Goal: Task Accomplishment & Management: Use online tool/utility

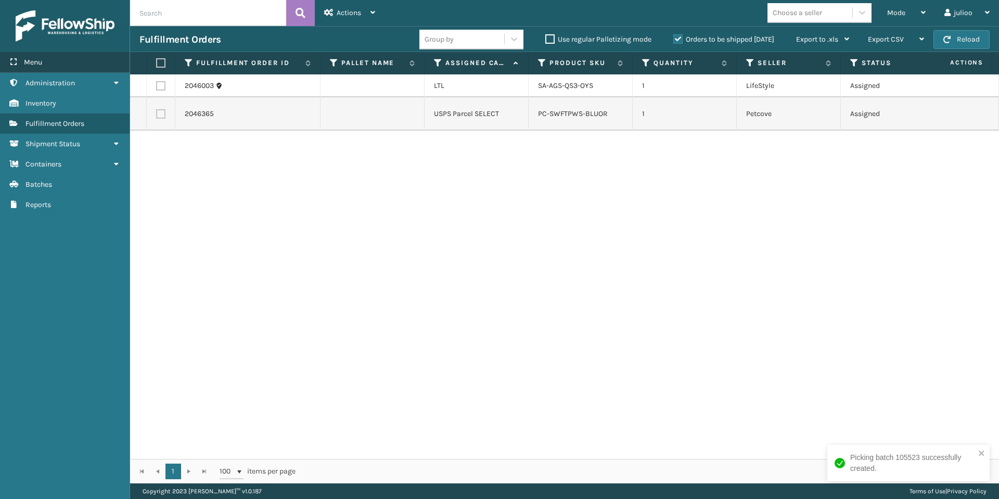
click at [43, 62] on div "Menu" at bounding box center [65, 62] width 130 height 21
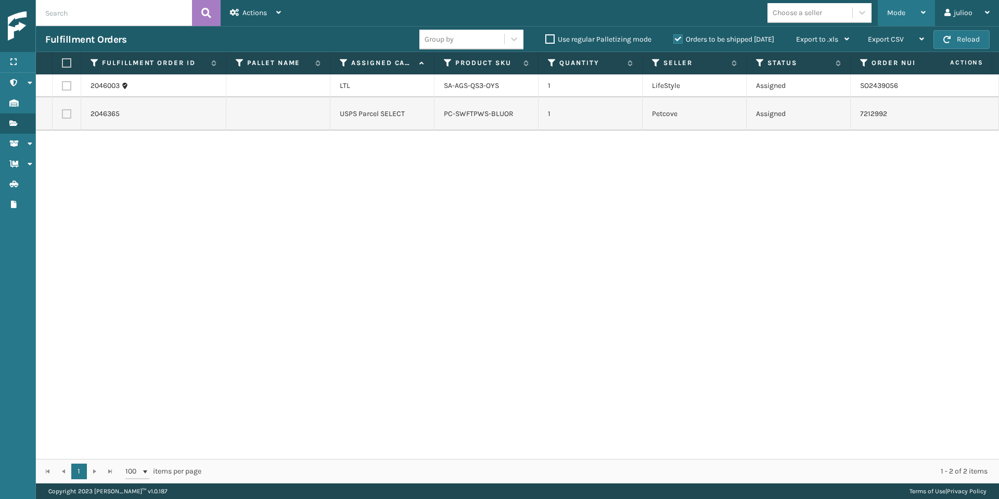
click at [908, 11] on div "Mode" at bounding box center [906, 13] width 39 height 26
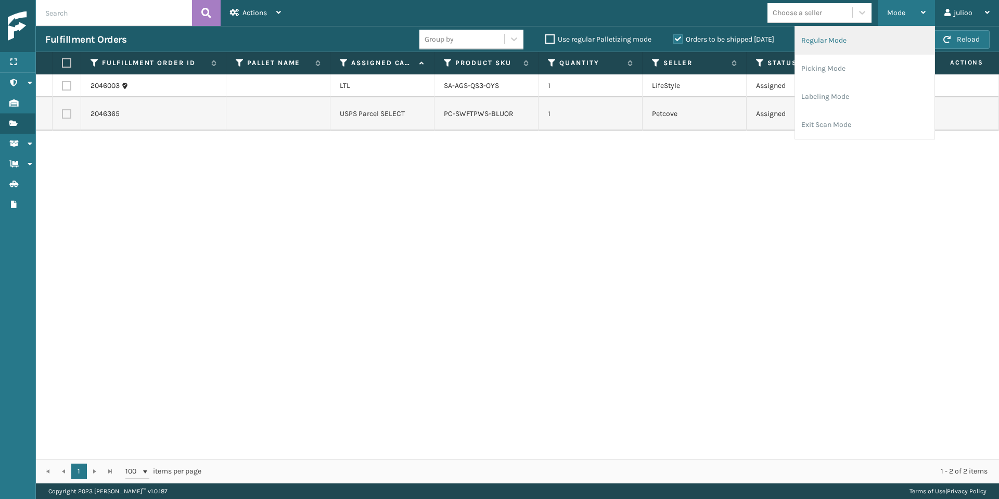
click at [872, 38] on li "Regular Mode" at bounding box center [864, 41] width 139 height 28
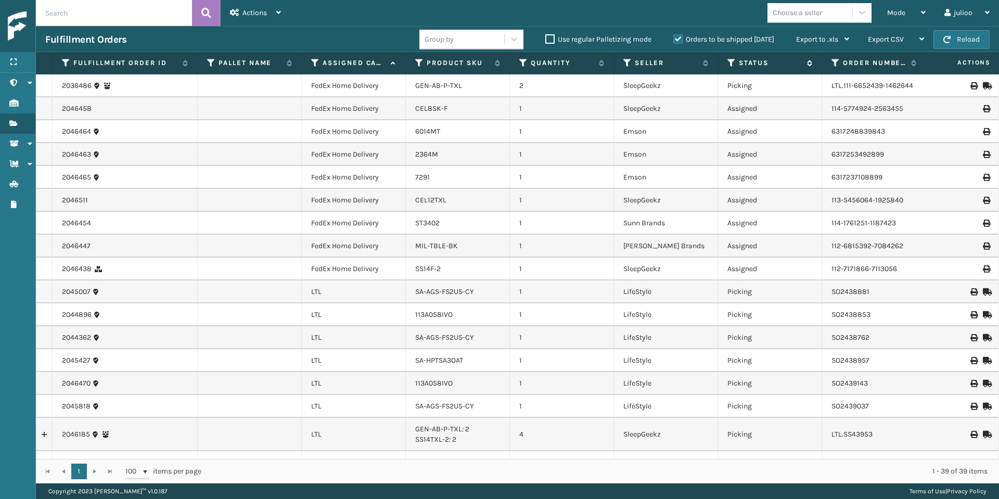
click at [731, 60] on icon at bounding box center [732, 62] width 8 height 9
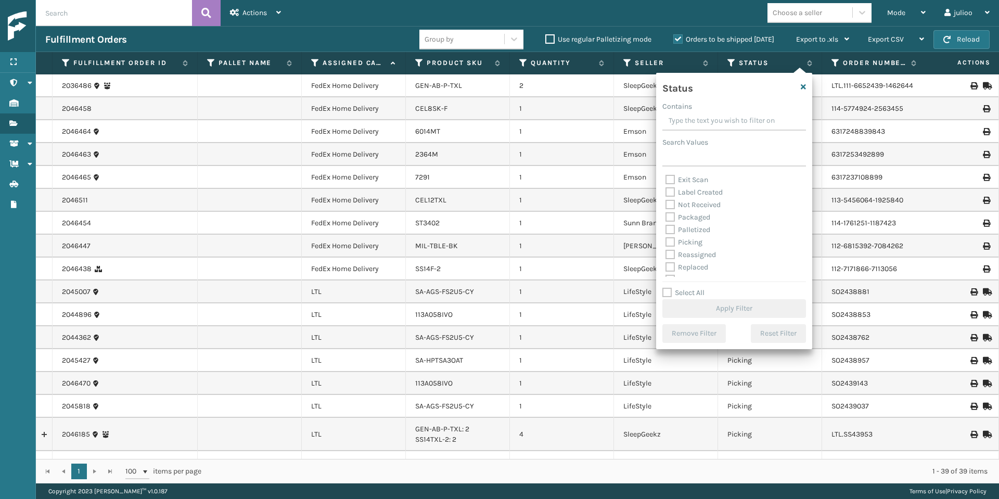
scroll to position [44, 0]
click at [667, 233] on label "Picking" at bounding box center [684, 234] width 37 height 9
click at [666, 233] on input "Picking" at bounding box center [666, 231] width 1 height 7
checkbox input "true"
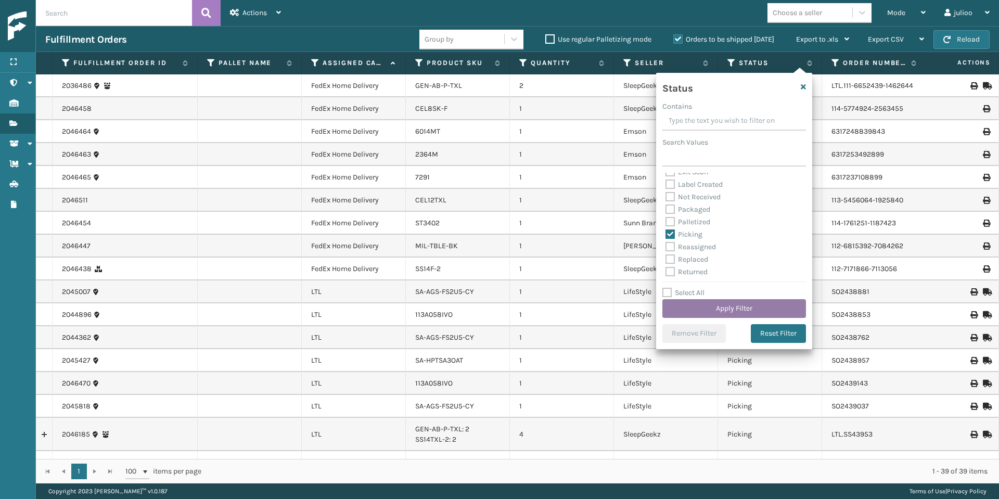
click at [700, 310] on button "Apply Filter" at bounding box center [735, 308] width 144 height 19
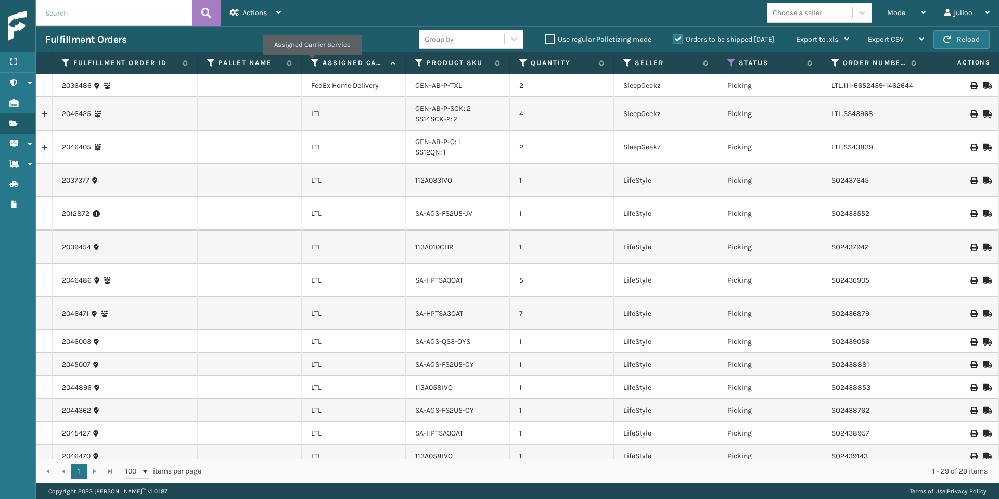
click at [311, 62] on th "Assigned Carrier Service" at bounding box center [354, 63] width 104 height 22
click at [313, 63] on icon at bounding box center [315, 62] width 8 height 9
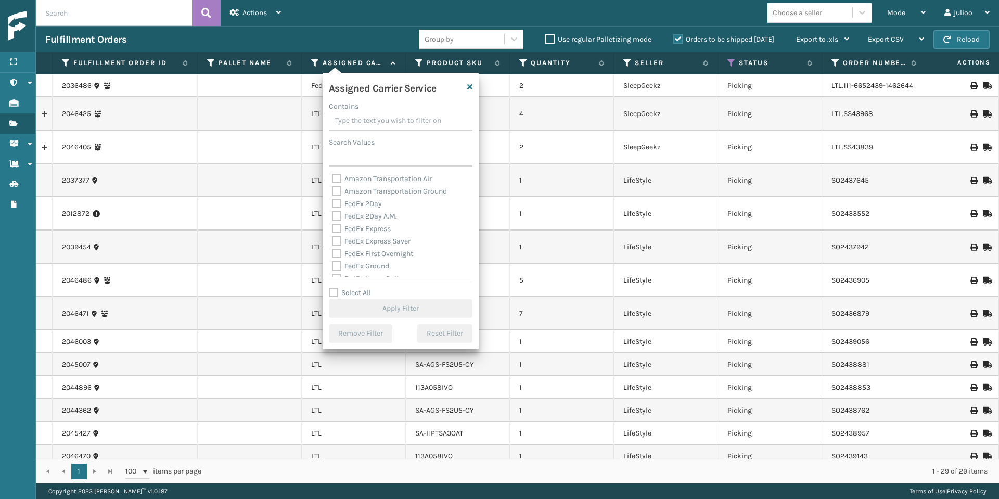
click at [335, 295] on label "Select All" at bounding box center [350, 292] width 42 height 9
click at [335, 288] on input "Select All" at bounding box center [407, 287] width 156 height 1
checkbox input "true"
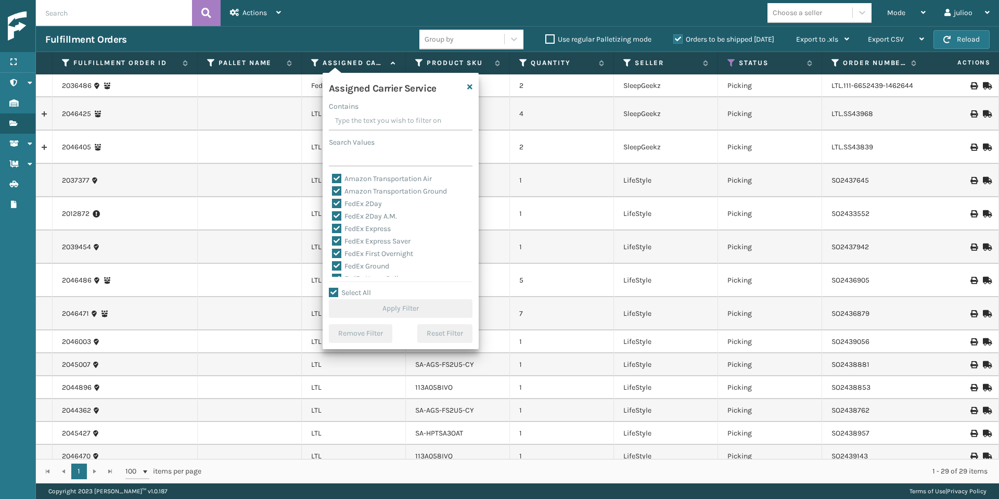
checkbox input "true"
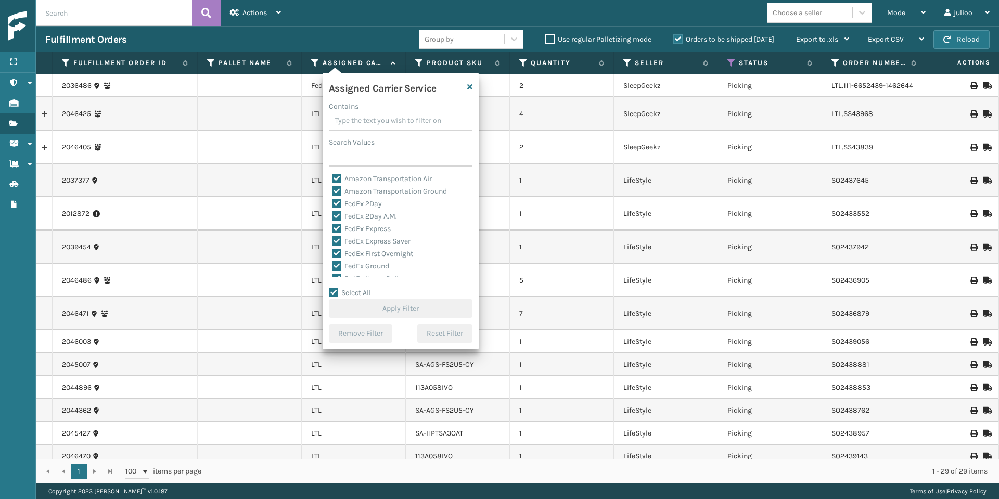
checkbox input "true"
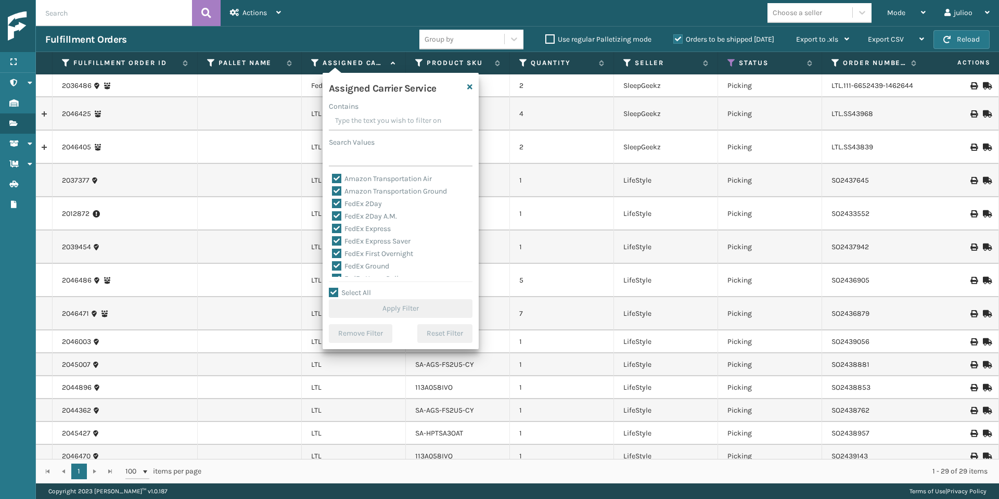
checkbox input "true"
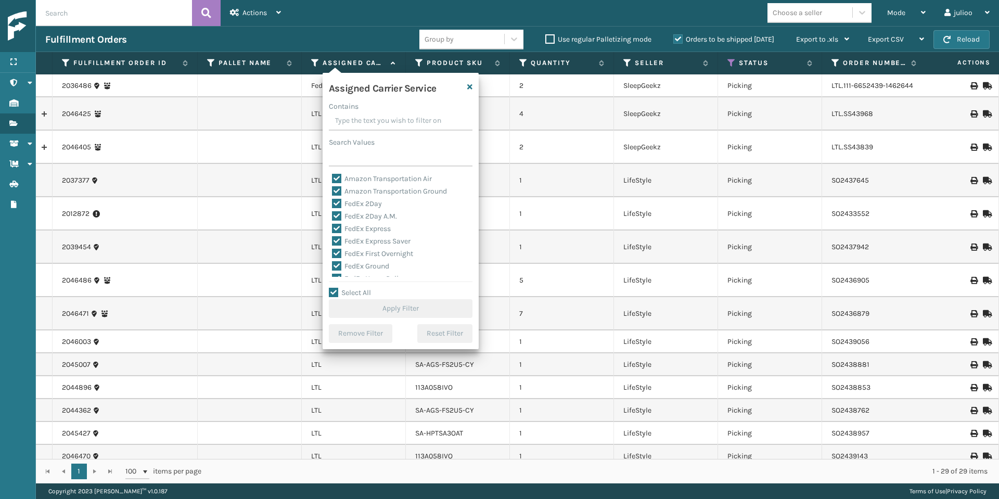
checkbox input "true"
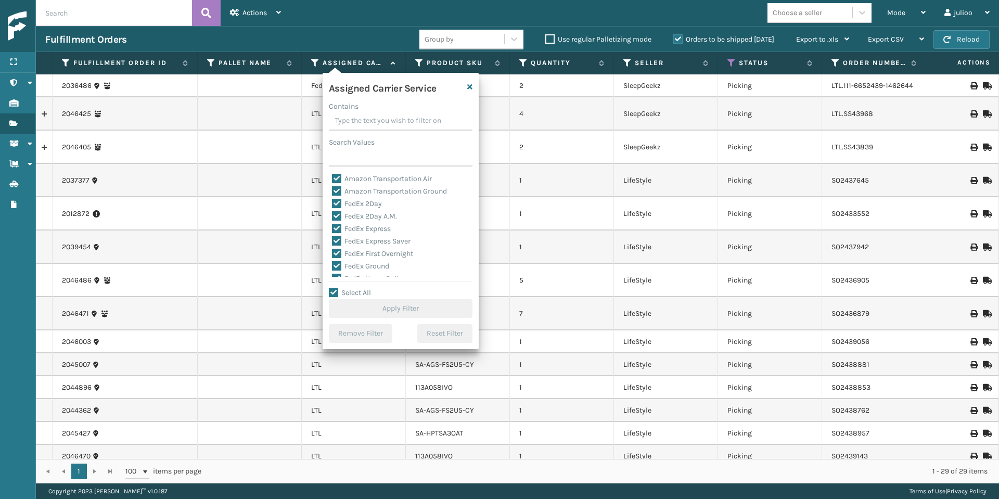
checkbox input "true"
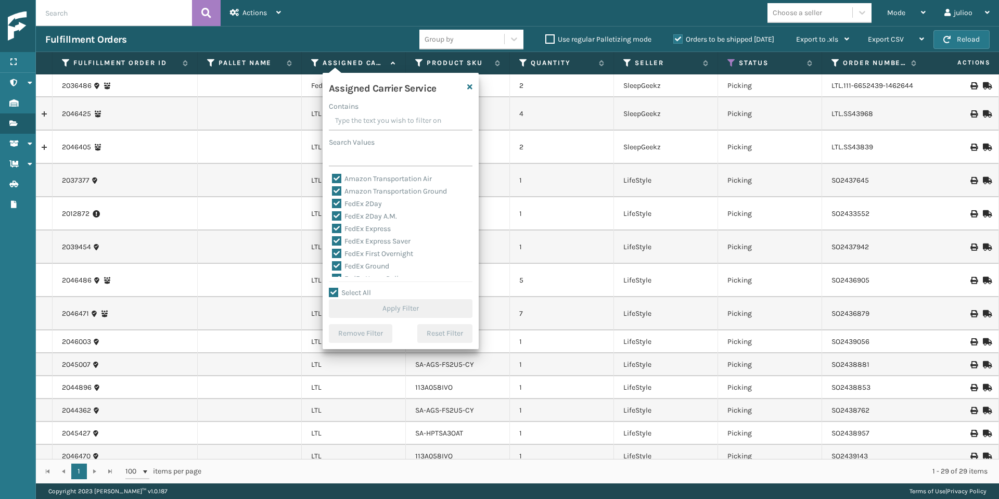
checkbox input "true"
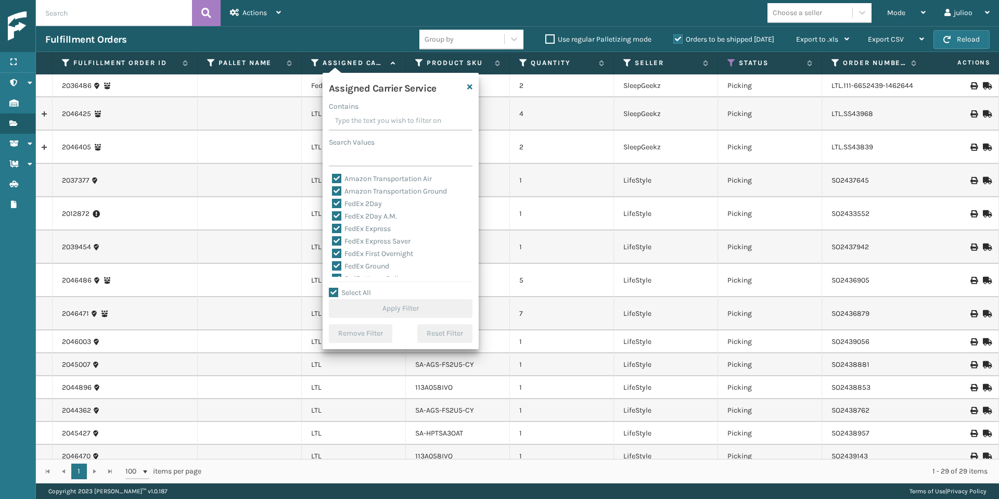
checkbox input "true"
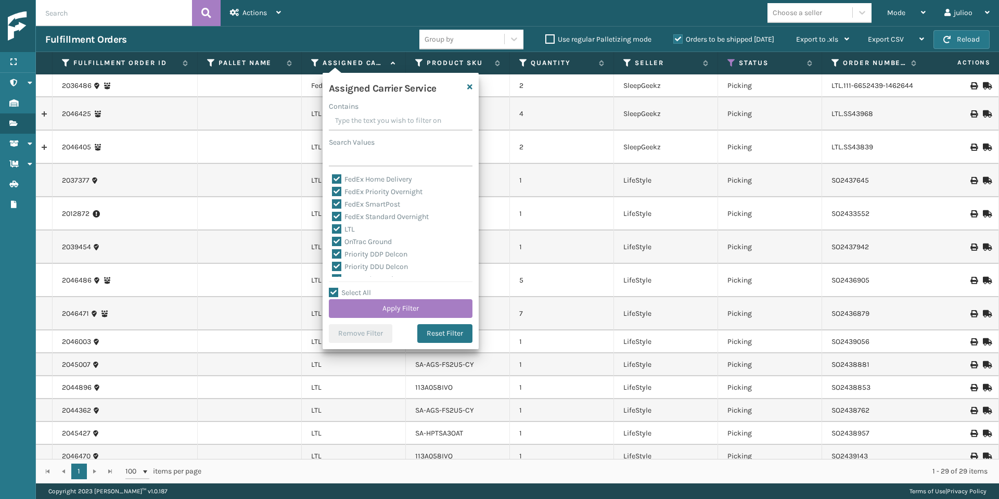
scroll to position [105, 0]
click at [338, 221] on label "LTL" at bounding box center [343, 224] width 23 height 9
click at [333, 221] on input "LTL" at bounding box center [332, 221] width 1 height 7
checkbox input "false"
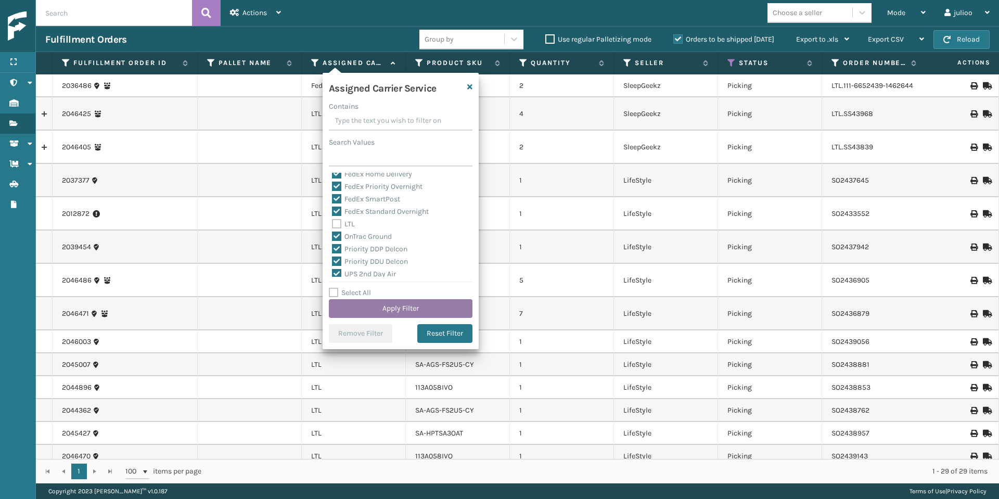
click at [362, 304] on button "Apply Filter" at bounding box center [401, 308] width 144 height 19
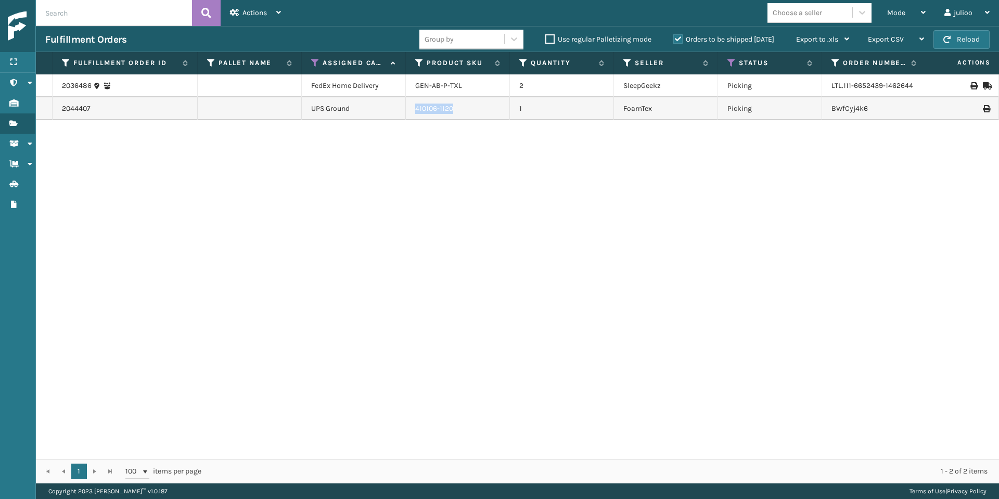
drag, startPoint x: 454, startPoint y: 110, endPoint x: 414, endPoint y: 108, distance: 39.6
click at [414, 108] on td "410106-1120" at bounding box center [458, 108] width 104 height 23
copy link "410106-1120"
